Goal: Task Accomplishment & Management: Complete application form

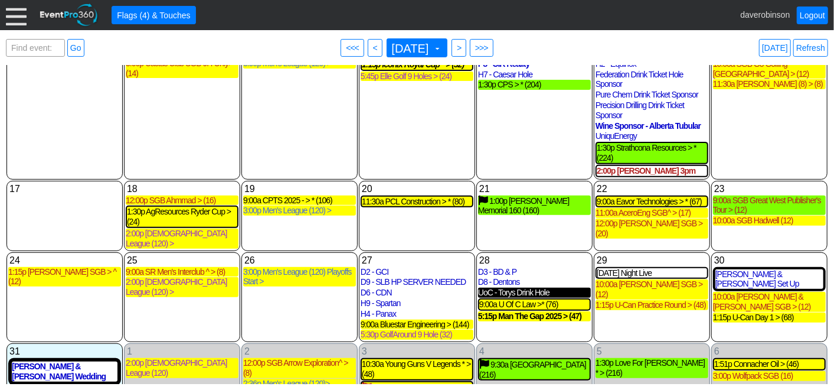
scroll to position [224, 0]
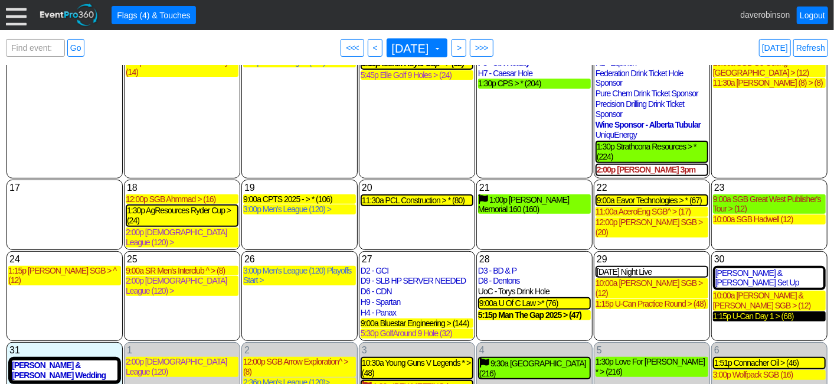
click at [770, 311] on div "1:15p U-Can Day 1 > (68)" at bounding box center [769, 316] width 113 height 10
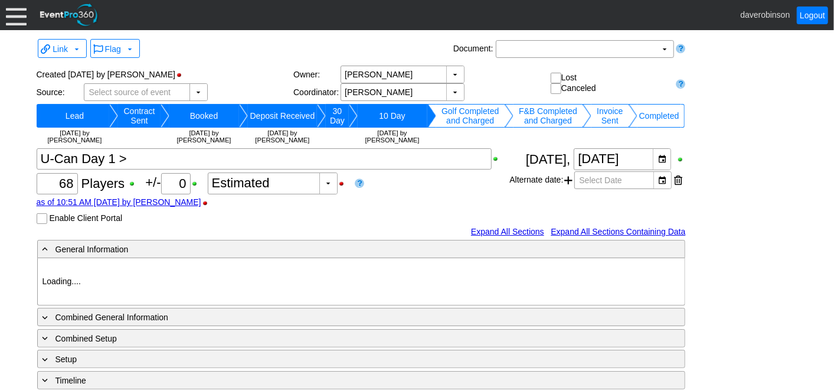
type input "Heritage Pointe Golf Club"
type input "Corporate Tournament"
type input "Other"
type input "X Over"
type input "Black"
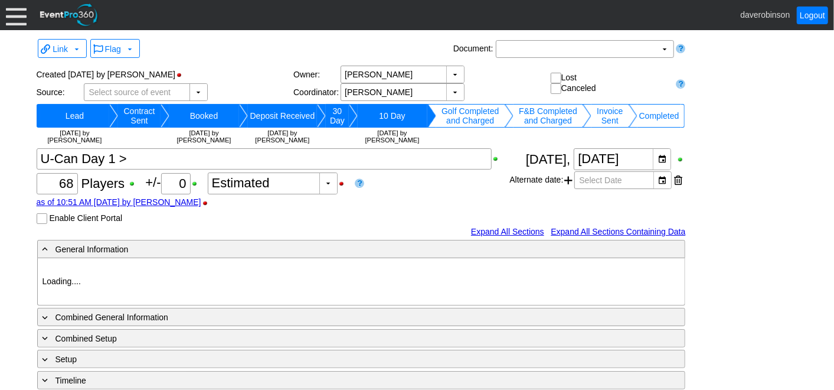
type input "Red"
type input "1140067"
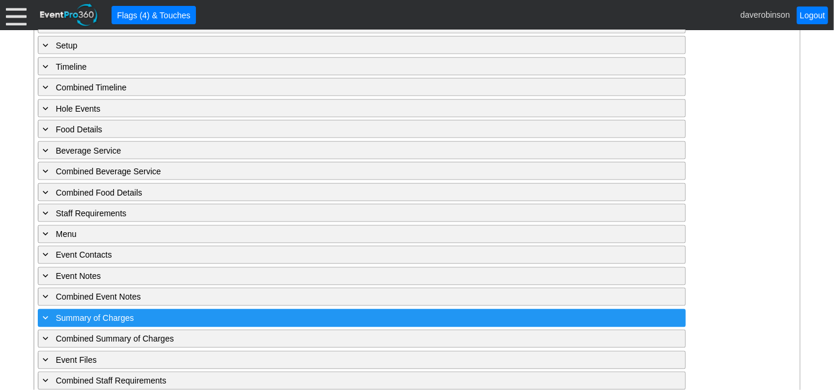
click at [150, 311] on div "+ Summary of Charges" at bounding box center [338, 318] width 594 height 14
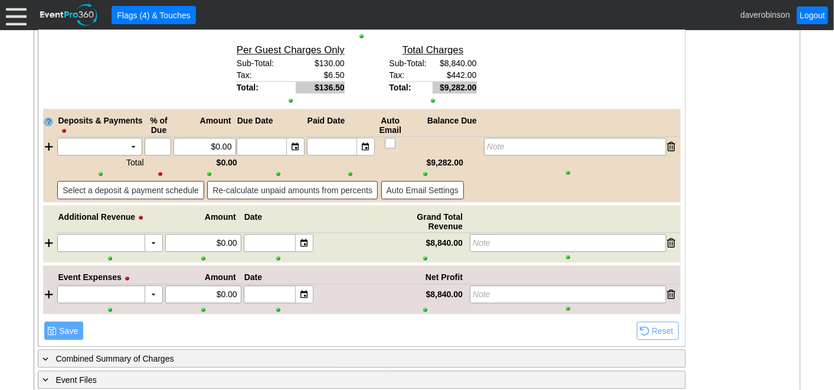
scroll to position [1559, 0]
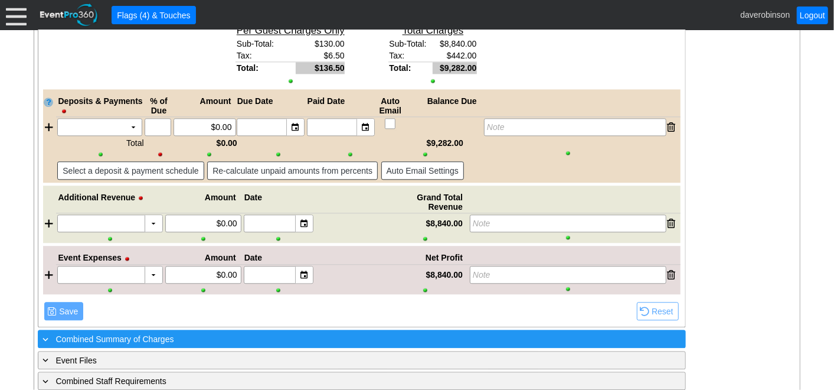
click at [164, 332] on div "+ Combined Summary of Charges" at bounding box center [338, 339] width 594 height 14
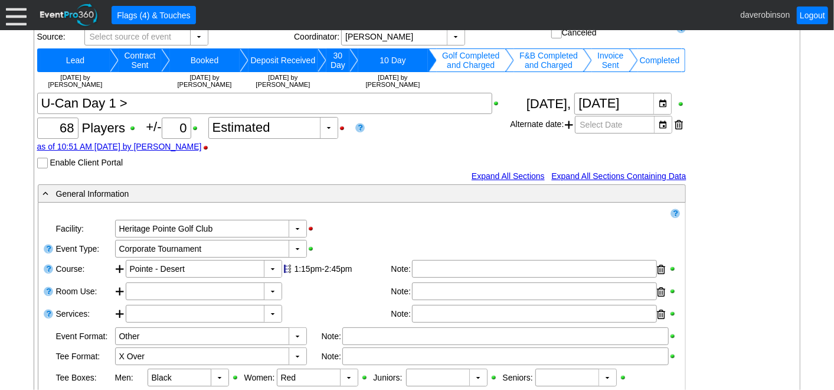
scroll to position [50, 0]
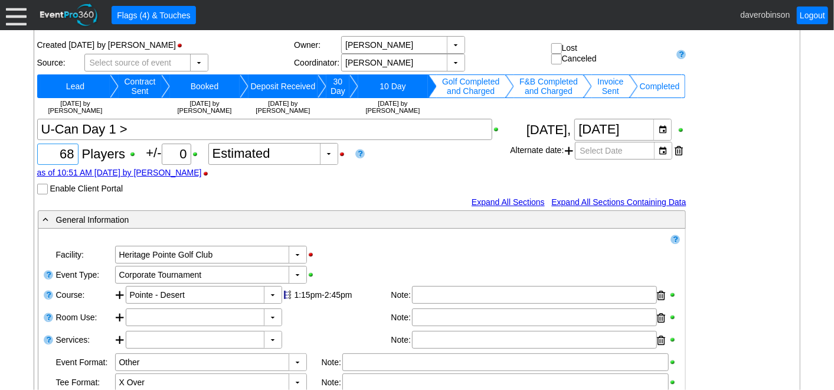
drag, startPoint x: 59, startPoint y: 149, endPoint x: 83, endPoint y: 156, distance: 24.7
click at [83, 156] on div "Χ 68 Players +/- Χ 0 ▼ Χ Estimated as of 10:51 AM on Thursday, 8/21/2025 by dav…" at bounding box center [273, 157] width 473 height 76
type input "71"
click at [406, 166] on div "Χ 71 Players +/- Χ 0 ▼ Χ Estimated as of 10:51 AM on Thursday, 8/21/2025 by dav…" at bounding box center [273, 157] width 473 height 76
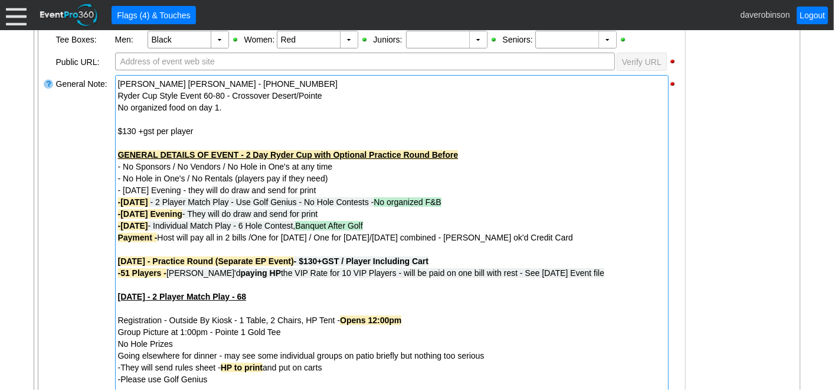
scroll to position [444, 0]
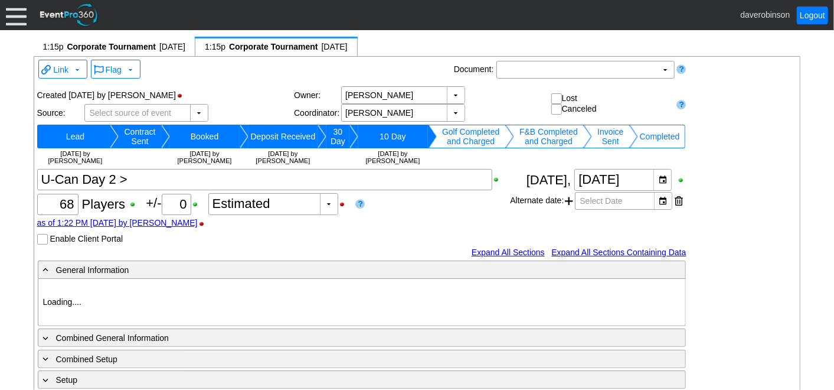
type input "Heritage Pointe Golf Club"
type input "Corporate Tournament"
type input "X Over"
type input "1140069"
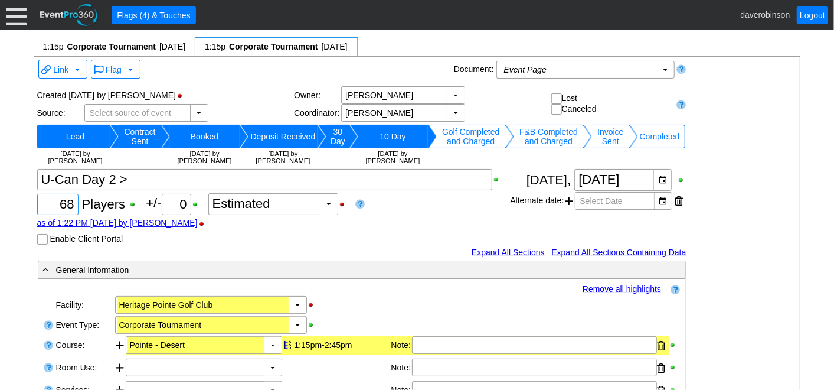
drag, startPoint x: 54, startPoint y: 207, endPoint x: 88, endPoint y: 207, distance: 33.7
click at [88, 207] on div "Χ 68 Players +/- Χ 0 ▼ Χ Estimated as of 1:22 PM [DATE] by [PERSON_NAME] Enable…" at bounding box center [273, 207] width 473 height 76
type input "70"
click at [438, 215] on div "Χ 70 Players +/- Χ 0 ▼ Χ Estimated as of 1:22 PM [DATE] by [PERSON_NAME] Enable…" at bounding box center [273, 207] width 473 height 76
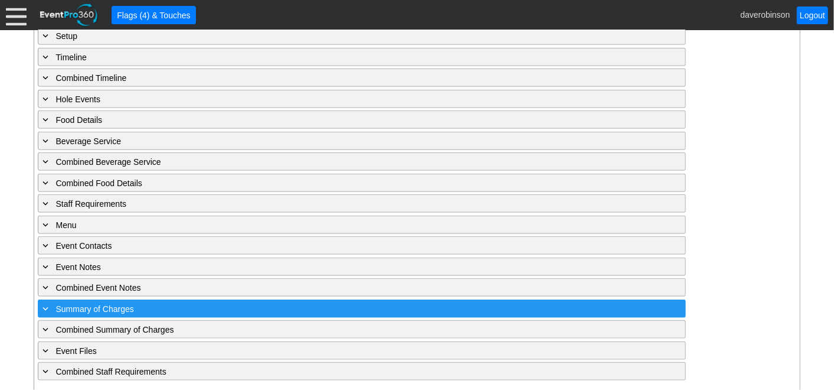
scroll to position [655, 0]
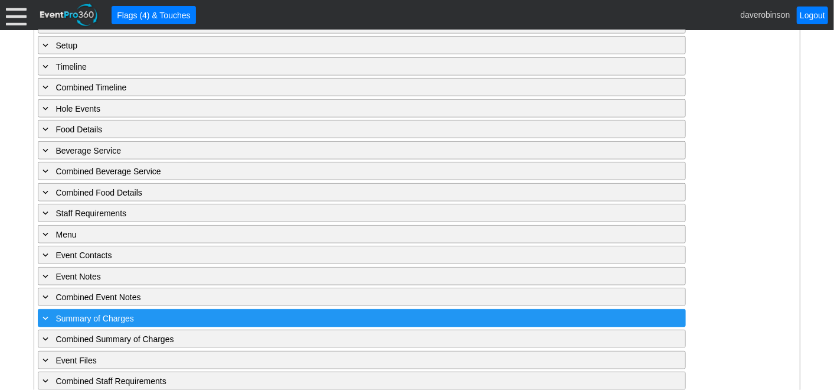
click at [47, 312] on span at bounding box center [46, 317] width 11 height 11
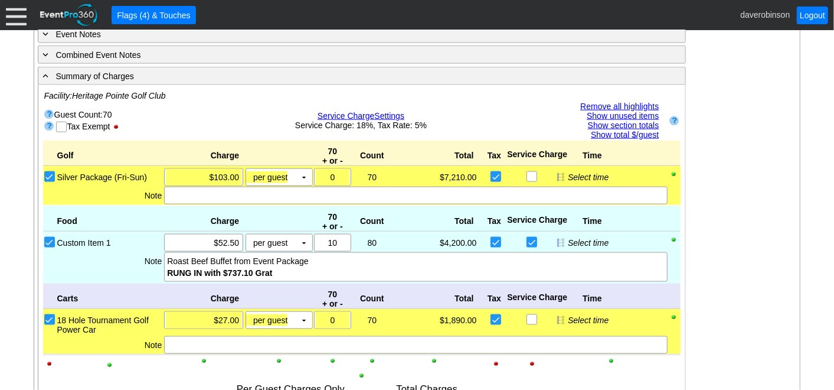
scroll to position [917, 0]
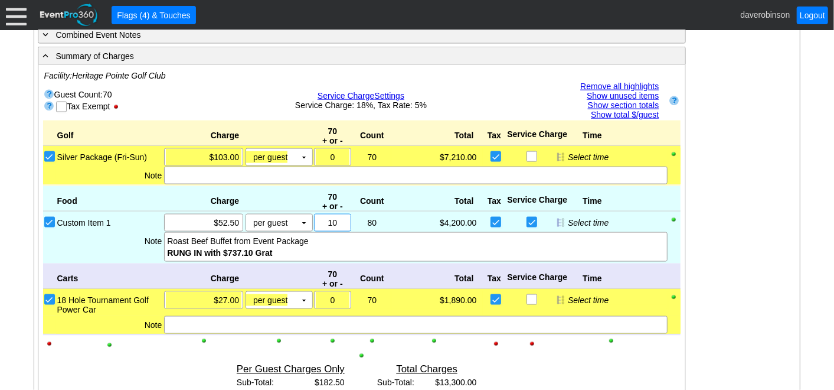
drag, startPoint x: 339, startPoint y: 211, endPoint x: 310, endPoint y: 212, distance: 29.0
click at [311, 214] on div "Custom Item 1 Χ $52.50 per guest Χ ▼ Upcharge Χ 10 80 Χ 1 $4,200.00 $0.00 Selec…" at bounding box center [368, 223] width 625 height 18
click at [425, 247] on div "RUNG IN with $737.10 Grat" at bounding box center [415, 253] width 497 height 12
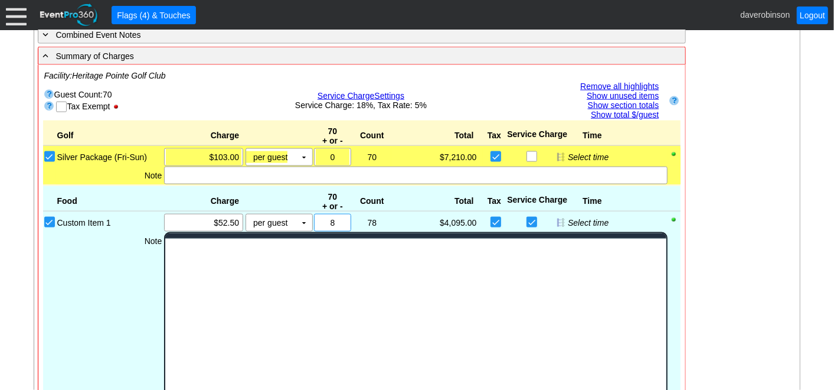
scroll to position [0, 0]
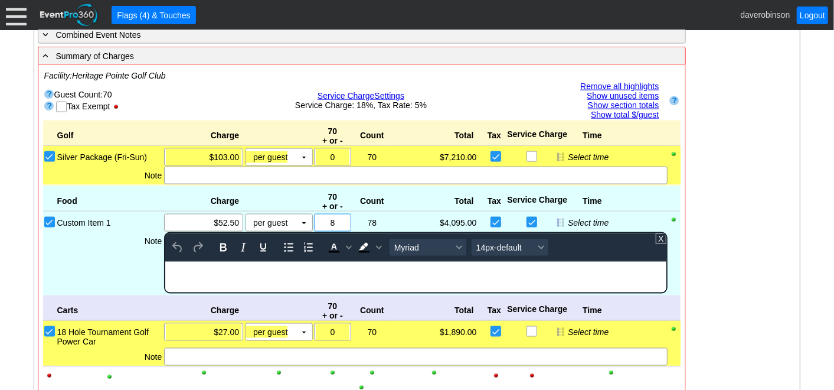
click at [338, 214] on input "8" at bounding box center [332, 222] width 29 height 17
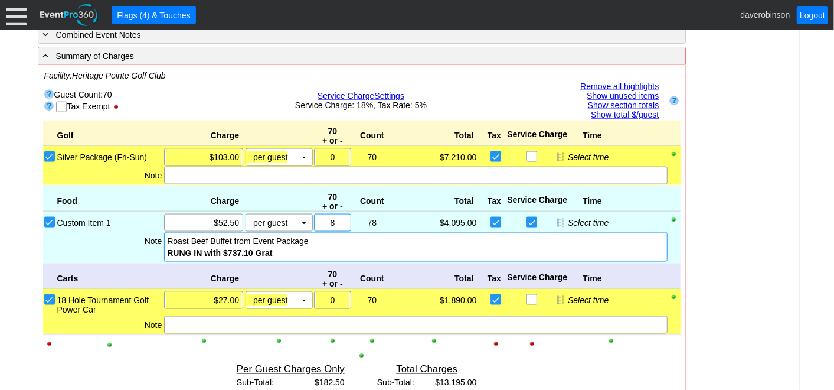
drag, startPoint x: 338, startPoint y: 211, endPoint x: 324, endPoint y: 211, distance: 14.8
click at [324, 214] on input "8" at bounding box center [332, 222] width 29 height 17
type input "10"
click at [738, 264] on div "- General Information ▼ Loading.... Remove all highlights Facility: ▼ Χ [GEOGRA…" at bounding box center [417, 47] width 766 height 1411
click at [290, 247] on div "RUNG IN with $737.10 Grat" at bounding box center [415, 253] width 497 height 12
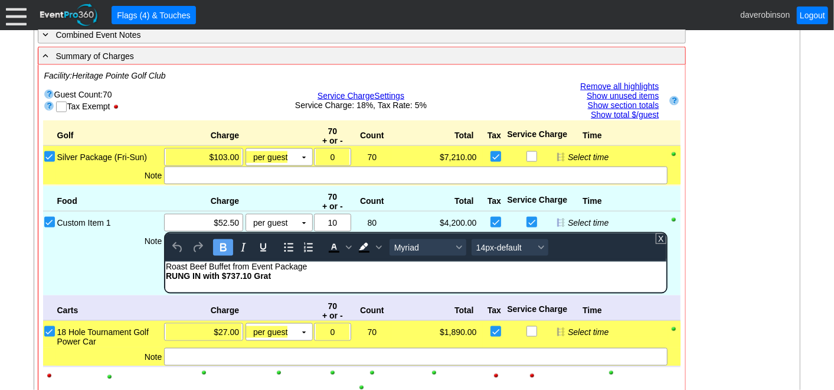
click at [295, 277] on div "RUNG IN with $737.10 Grat" at bounding box center [415, 274] width 499 height 9
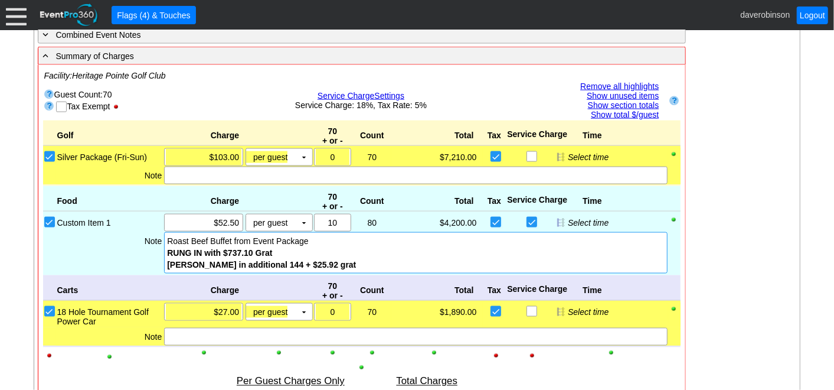
click at [93, 270] on div "Golf Charge 70 + or - Count Total Tax Service Charge Time Bronze Package (Mon-T…" at bounding box center [362, 292] width 638 height 344
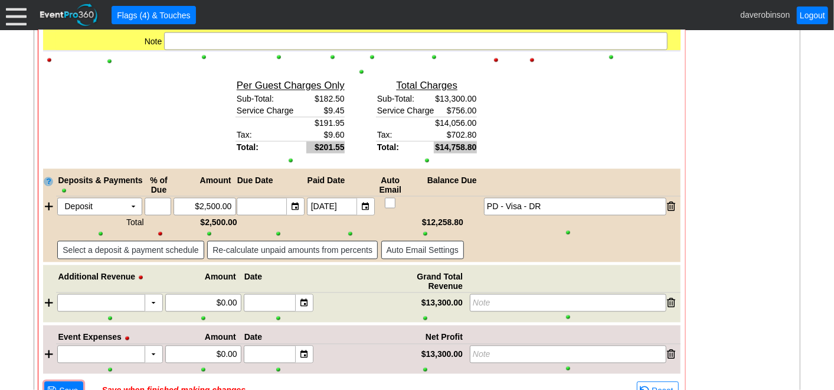
scroll to position [1246, 0]
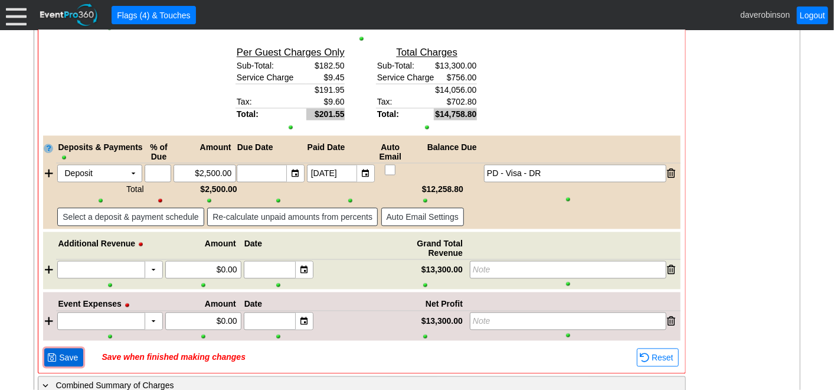
click at [64, 352] on span "Save" at bounding box center [69, 358] width 24 height 12
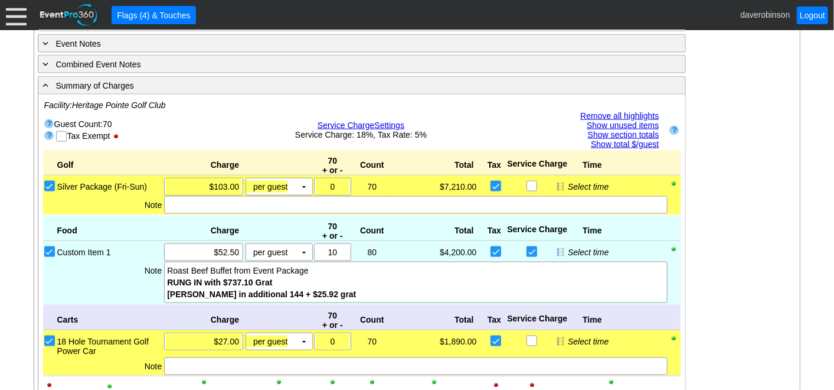
scroll to position [787, 0]
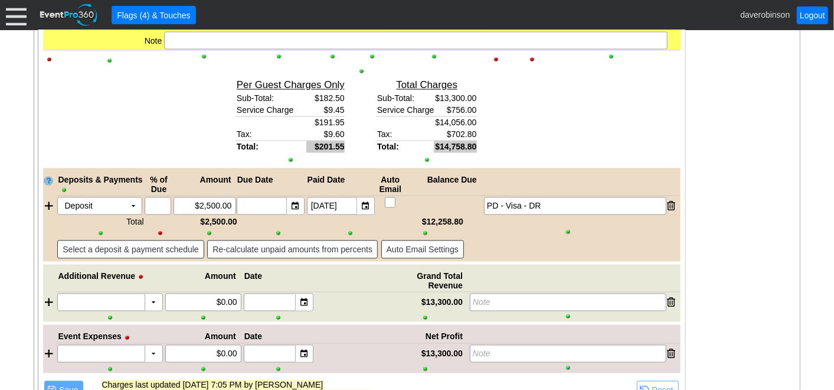
scroll to position [1293, 0]
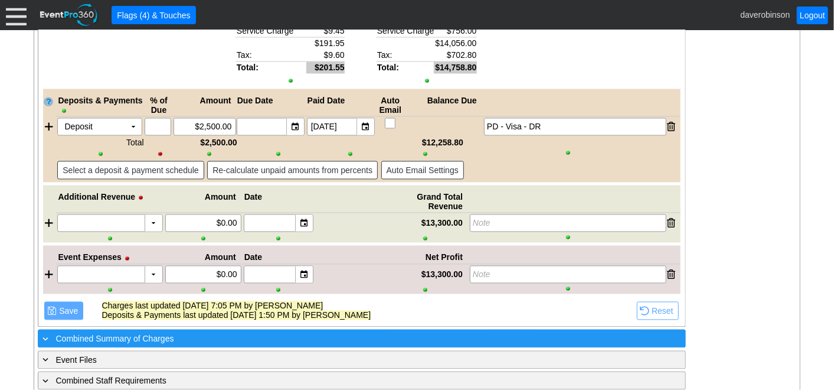
click at [123, 331] on div "+ Combined Summary of Charges" at bounding box center [338, 338] width 594 height 14
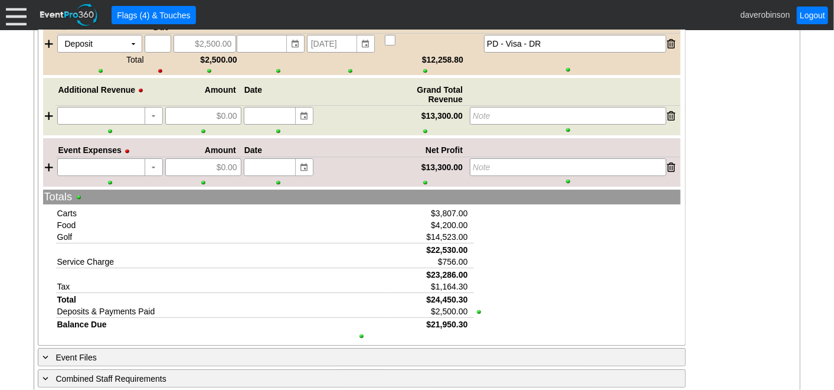
scroll to position [2423, 0]
